Goal: Transaction & Acquisition: Obtain resource

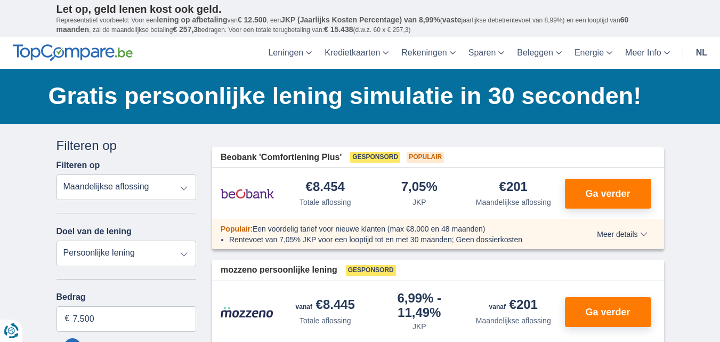
click at [187, 185] on select "Totale aflossing JKP Maandelijkse aflossing" at bounding box center [127, 187] width 140 height 26
click at [188, 187] on select "Totale aflossing JKP Maandelijkse aflossing" at bounding box center [127, 187] width 140 height 26
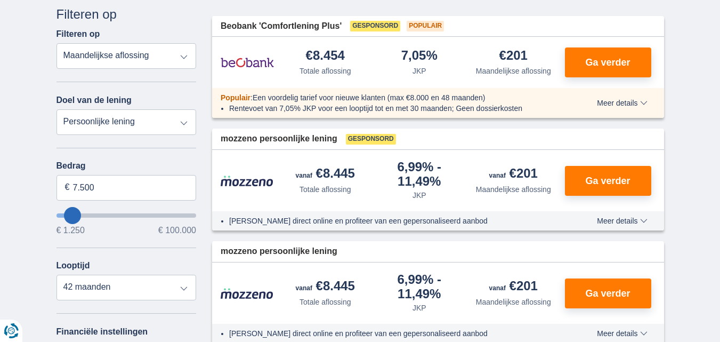
scroll to position [160, 0]
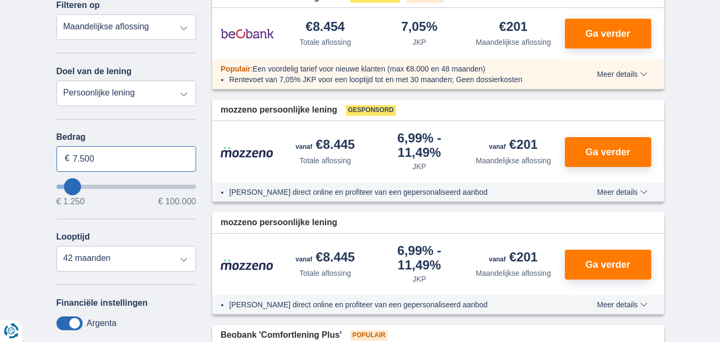
click at [120, 159] on input "7.500" at bounding box center [127, 159] width 140 height 26
type input "7250"
type input "5.250"
type input "5250"
select select "36"
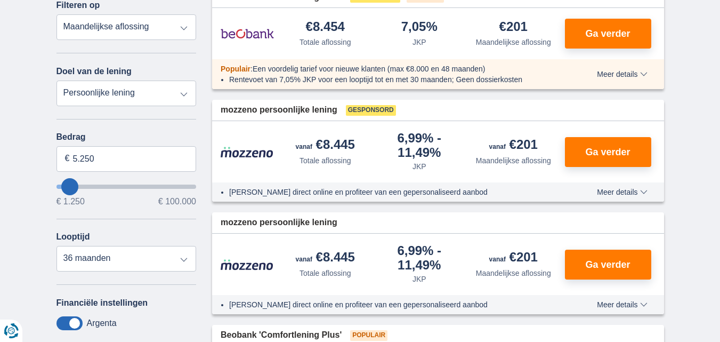
type input "6.250"
type input "6250"
select select "42"
type input "7.250"
type input "7250"
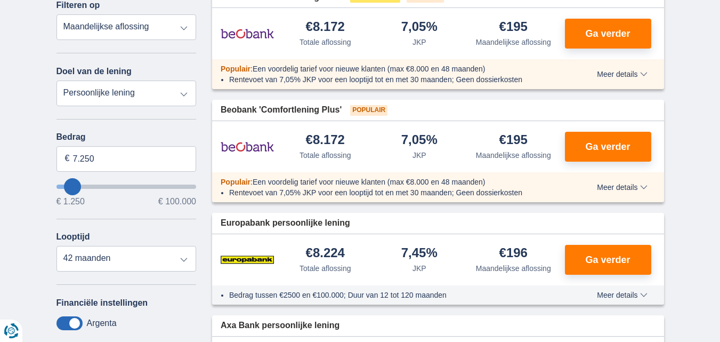
type input "4.250"
type input "4250"
select select "36"
type input "5250"
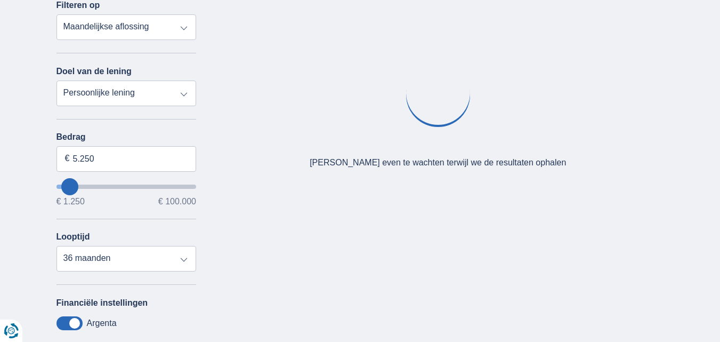
type input "9.250"
type input "9250"
select select "48"
type input "10250"
type input "10.250"
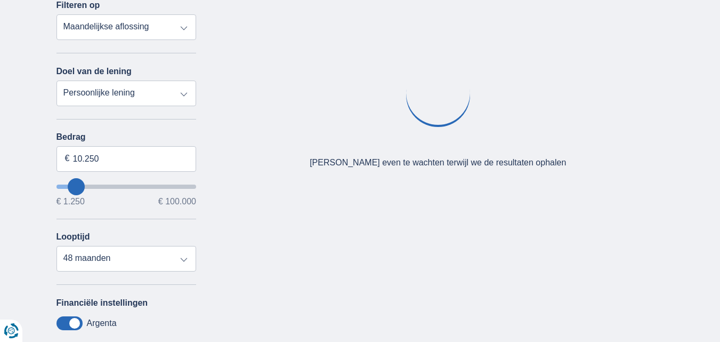
select select "60"
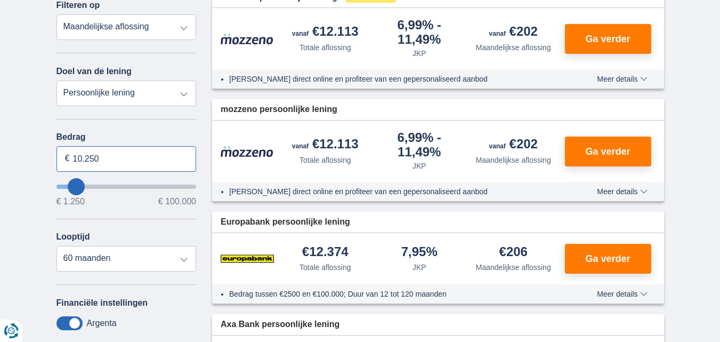
click at [104, 164] on input "10.250" at bounding box center [127, 159] width 140 height 26
type input "10.000"
type input "10250"
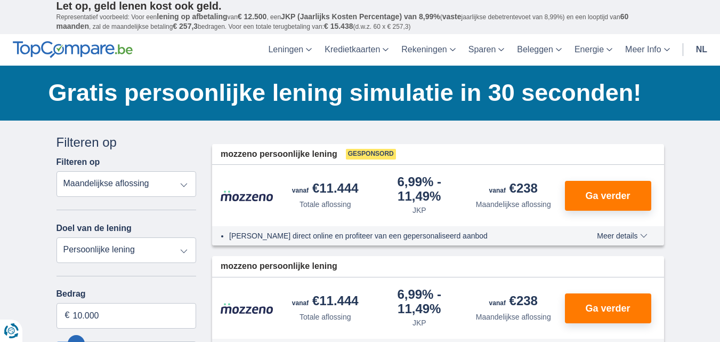
scroll to position [53, 0]
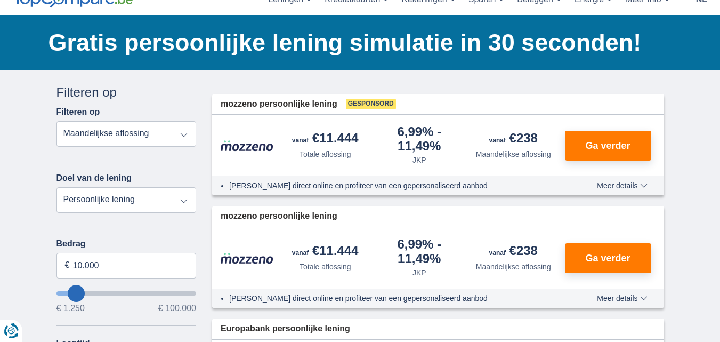
click at [642, 183] on span "Meer details" at bounding box center [622, 185] width 50 height 7
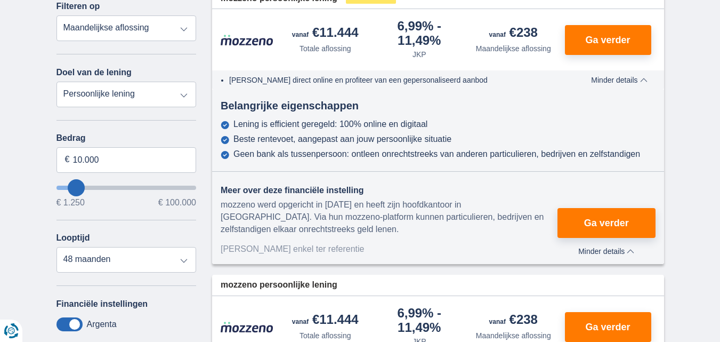
scroll to position [160, 0]
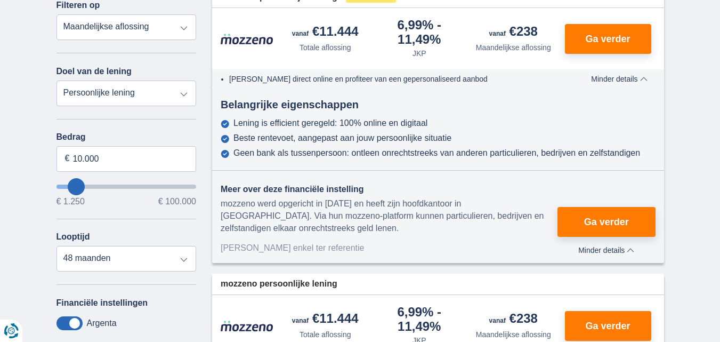
click at [633, 71] on div "[PERSON_NAME] direct online en profiteer van een gepersonaliseerd aanbod Meer d…" at bounding box center [438, 78] width 452 height 19
click at [634, 76] on span "Minder details" at bounding box center [619, 78] width 56 height 7
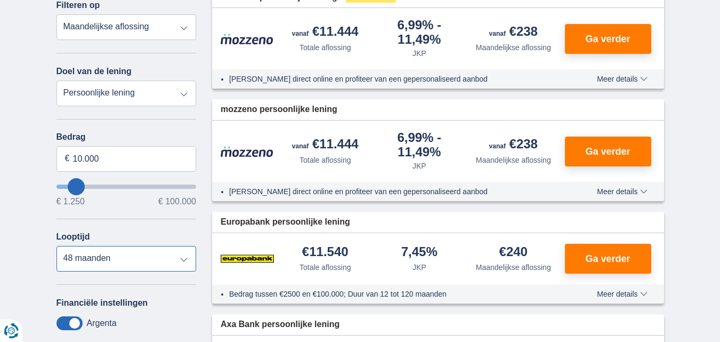
click at [156, 269] on select "12 maanden 18 maanden 24 maanden 30 maanden 36 maanden 42 maanden 48 maanden" at bounding box center [127, 259] width 140 height 26
select select "12"
click at [57, 246] on select "12 maanden 18 maanden 24 maanden 30 maanden 36 maanden 42 maanden 48 maanden" at bounding box center [127, 259] width 140 height 26
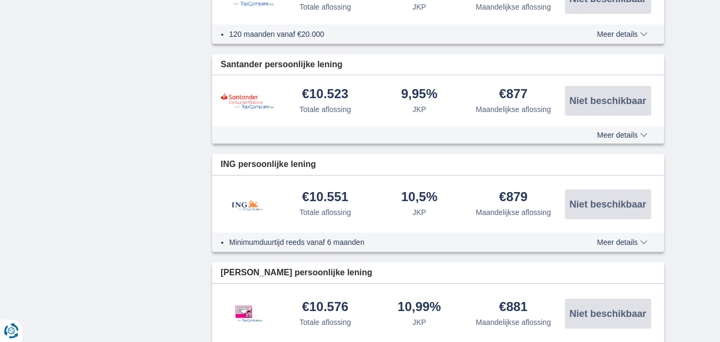
scroll to position [853, 0]
